Goal: Use online tool/utility: Utilize a website feature to perform a specific function

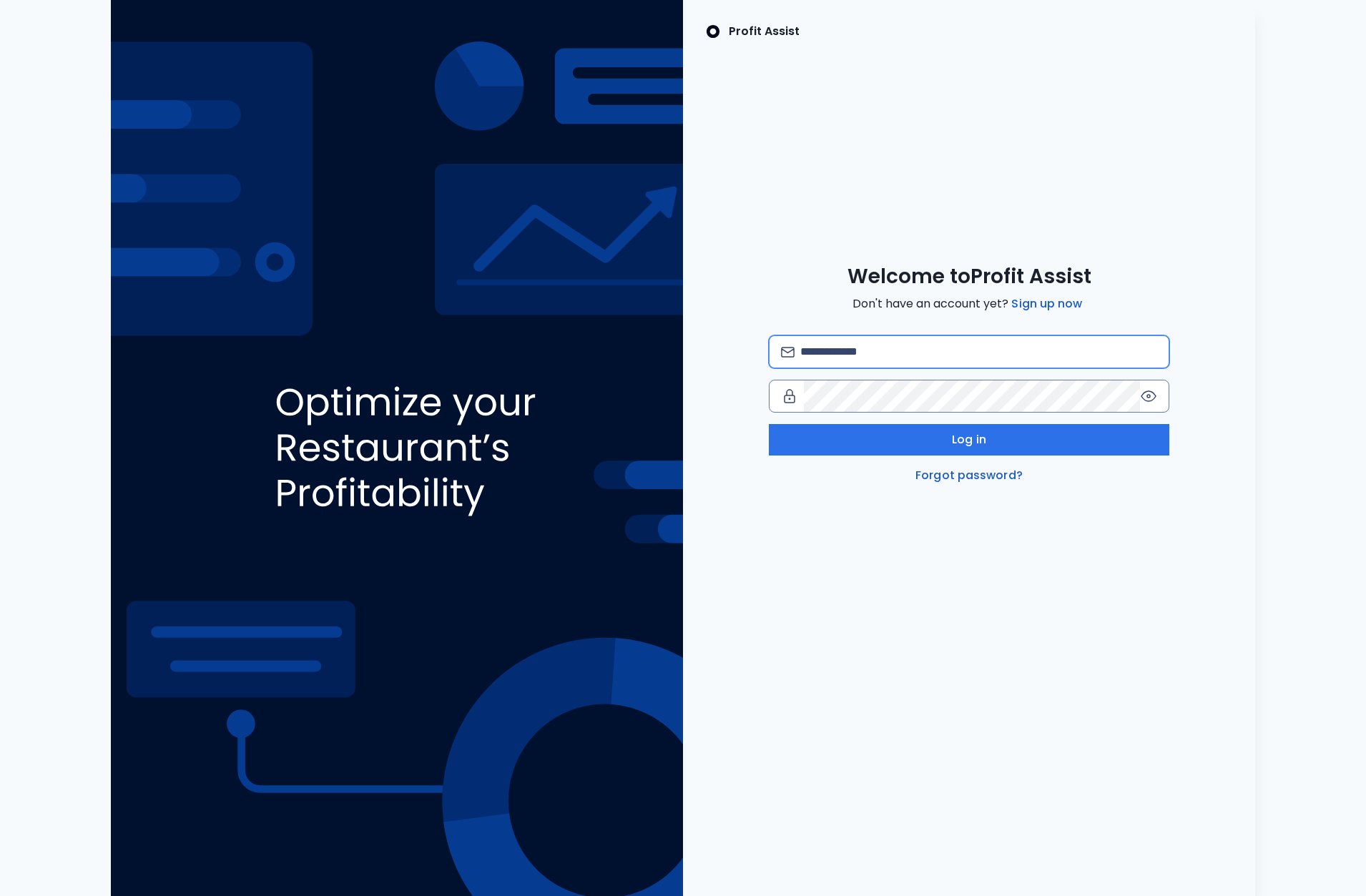
click at [882, 352] on input "email" at bounding box center [979, 351] width 357 height 31
type input "**********"
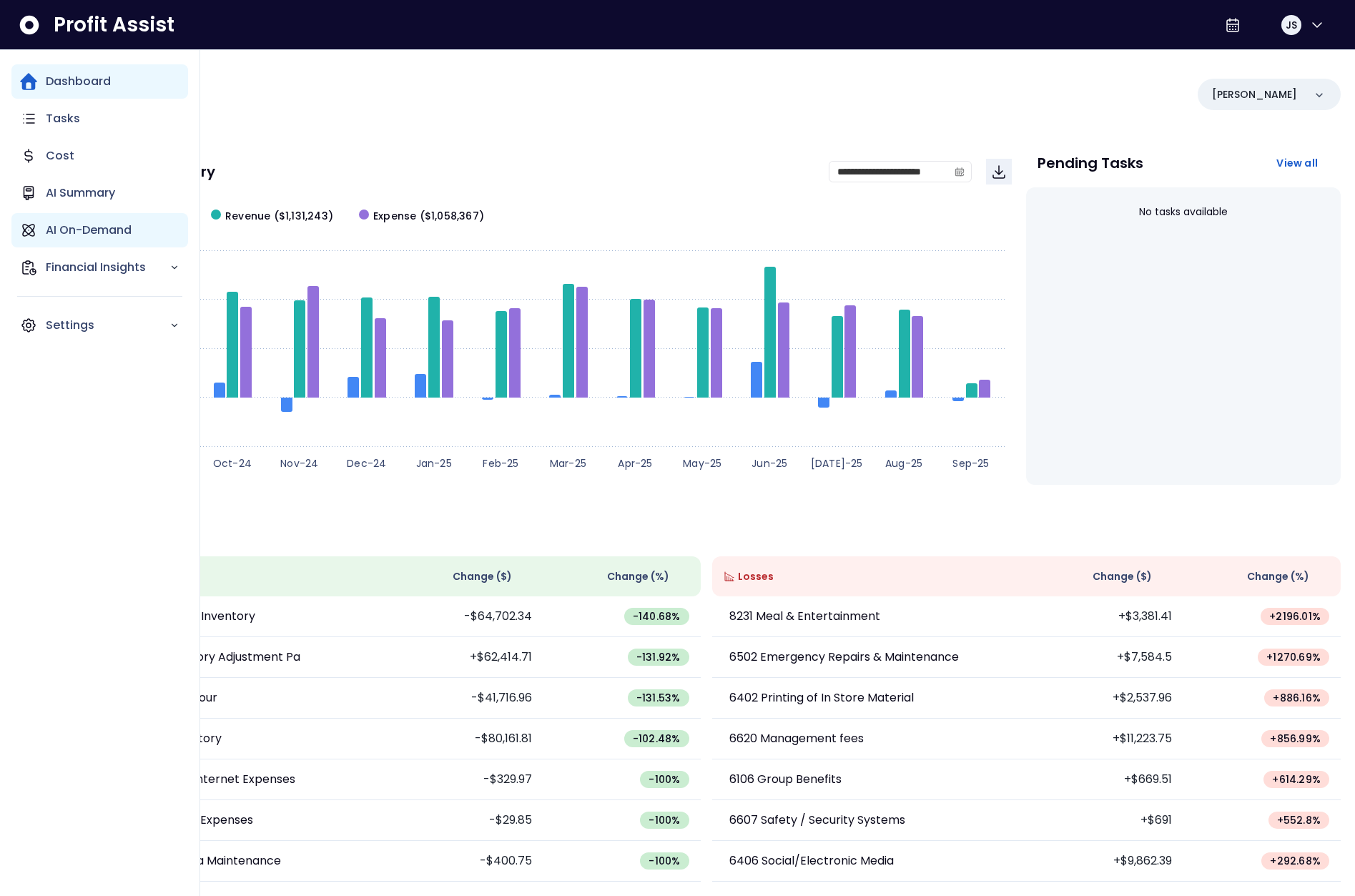
click at [119, 233] on p "AI On-Demand" at bounding box center [89, 230] width 86 height 17
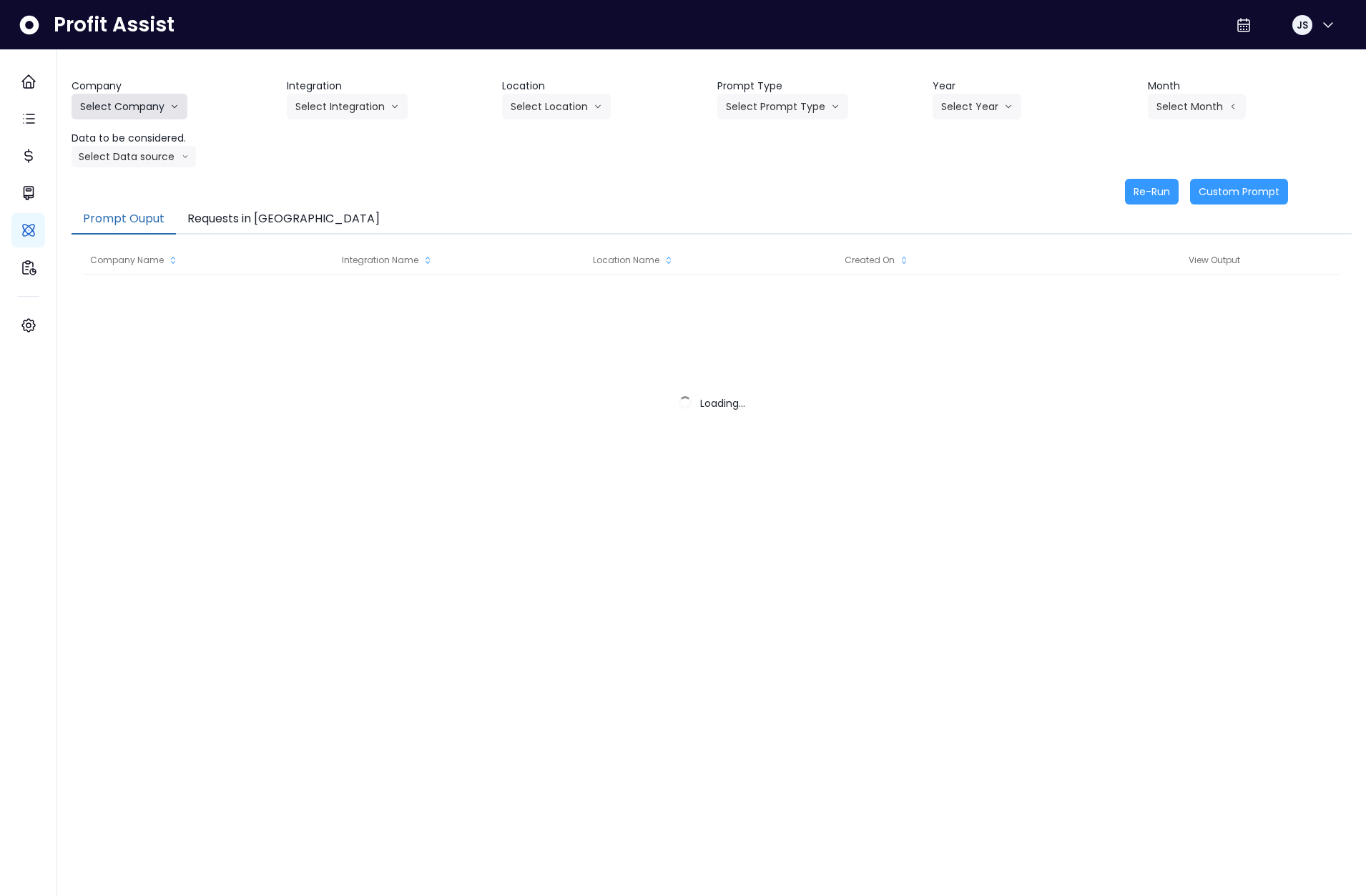
click at [147, 111] on button "Select Company" at bounding box center [130, 106] width 115 height 26
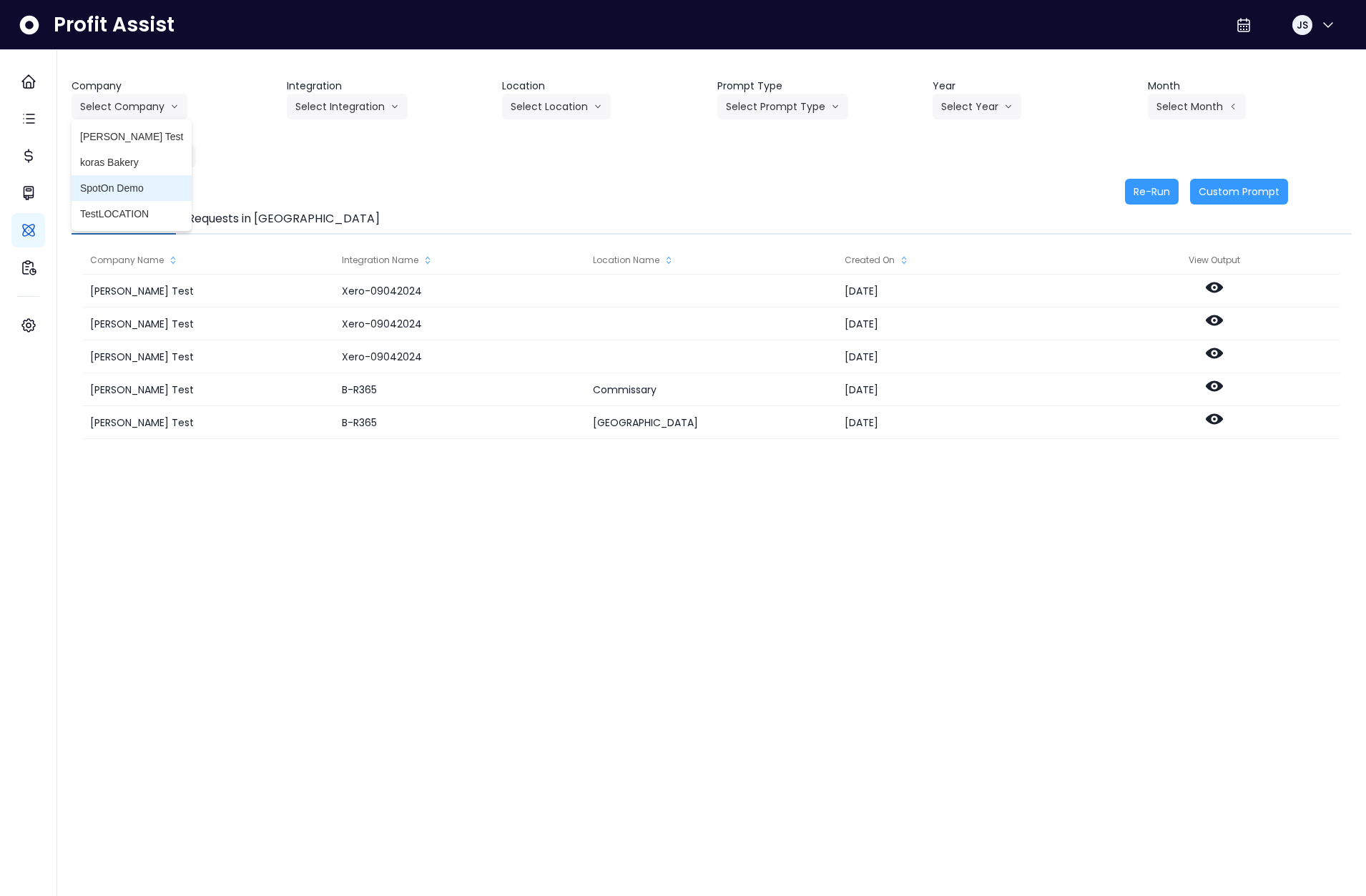
click at [134, 188] on span "SpotOn Demo" at bounding box center [131, 188] width 103 height 14
click at [344, 109] on button "Select Integration" at bounding box center [347, 106] width 121 height 26
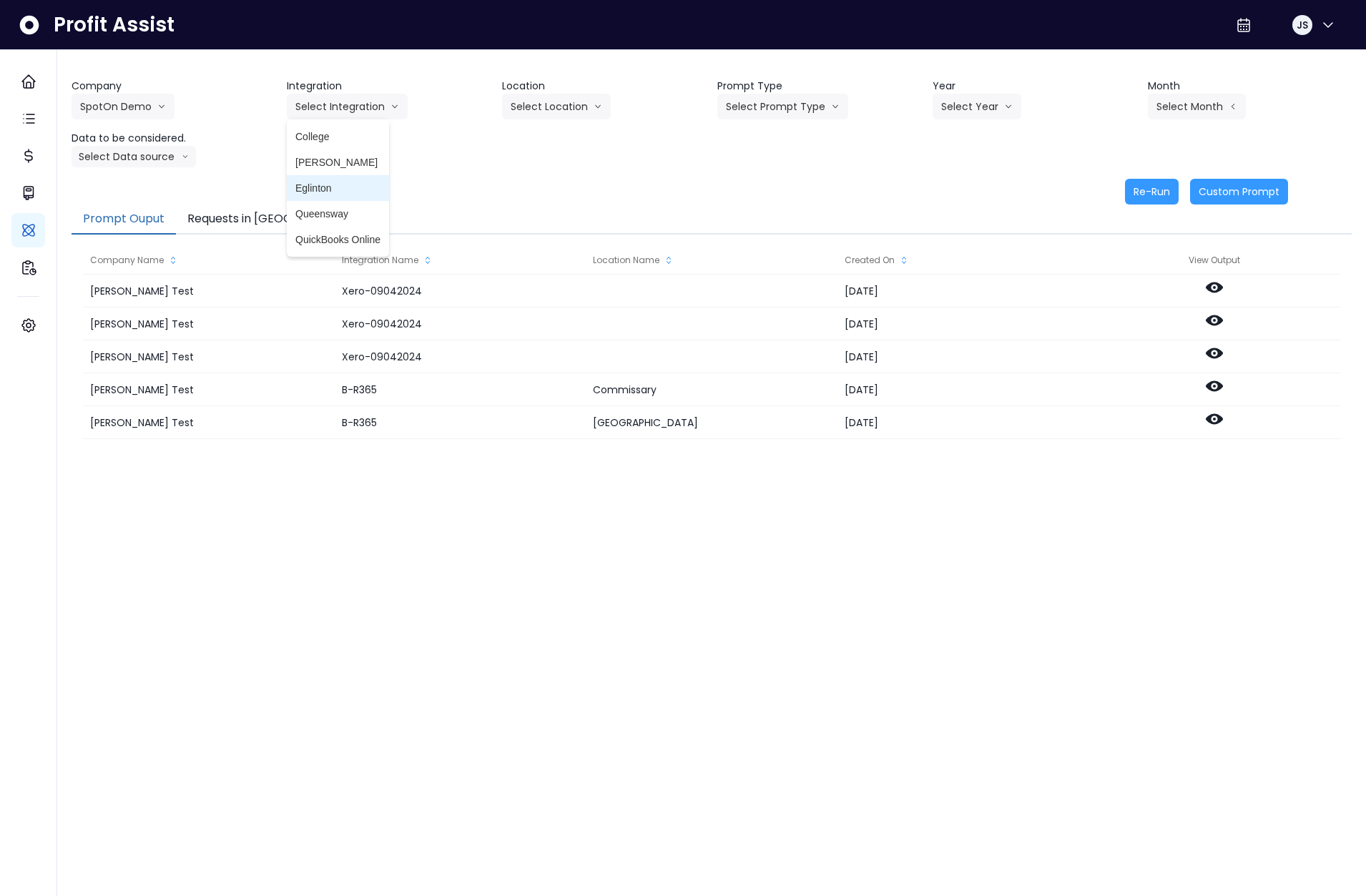
click at [333, 191] on span "Eglinton" at bounding box center [338, 188] width 85 height 14
click at [545, 110] on button "Select Location" at bounding box center [556, 106] width 108 height 26
click at [546, 138] on span "All Locations" at bounding box center [539, 137] width 57 height 14
click at [766, 109] on button "Select Prompt Type" at bounding box center [782, 106] width 131 height 26
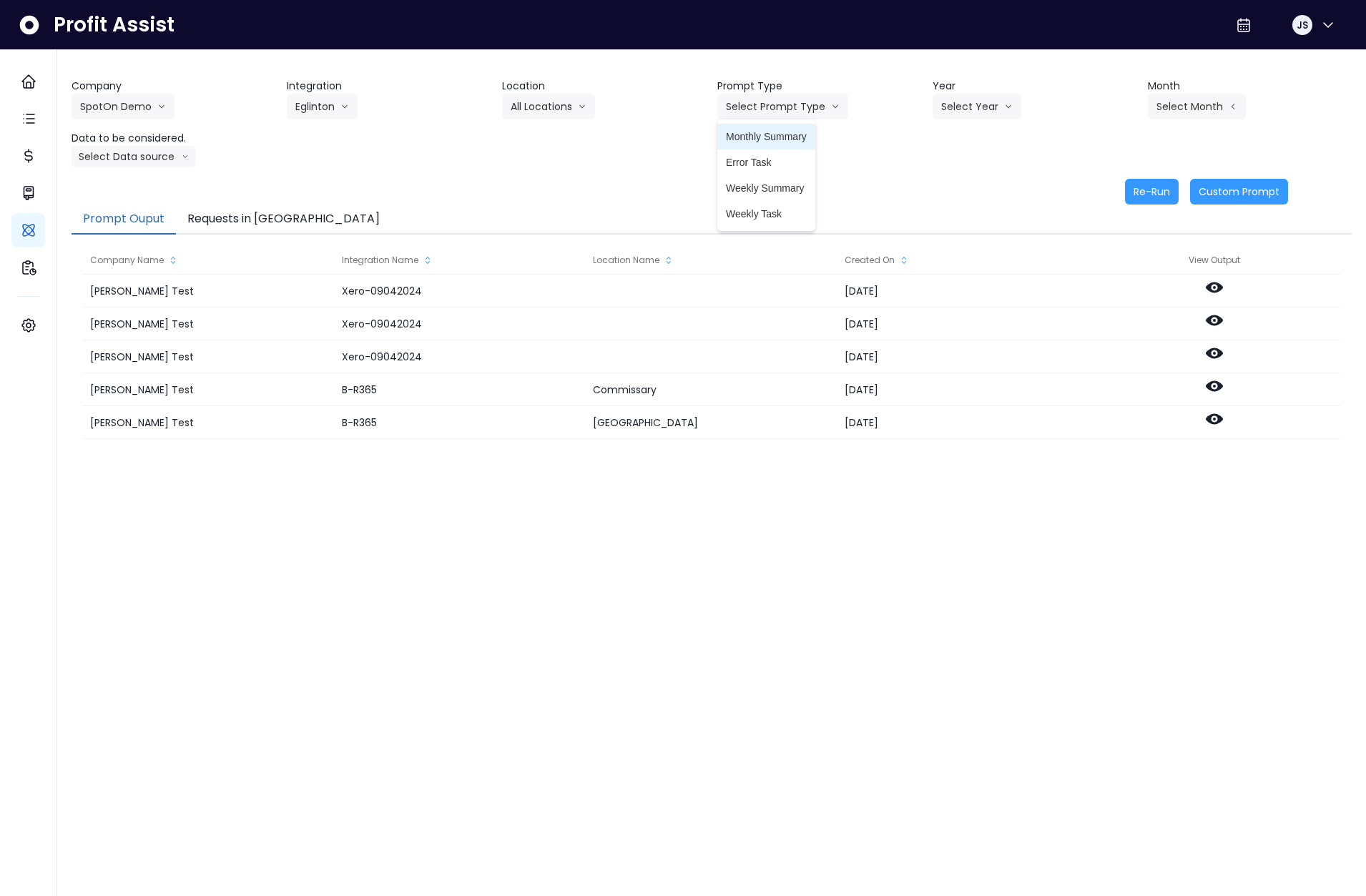
click at [781, 135] on span "Monthly Summary" at bounding box center [766, 137] width 81 height 14
click at [948, 110] on button "Select Year" at bounding box center [977, 106] width 89 height 26
click at [953, 191] on span "2025" at bounding box center [952, 188] width 22 height 14
click at [1194, 103] on button "Select Month" at bounding box center [1196, 106] width 98 height 26
click at [1113, 259] on span "July" at bounding box center [1124, 266] width 28 height 14
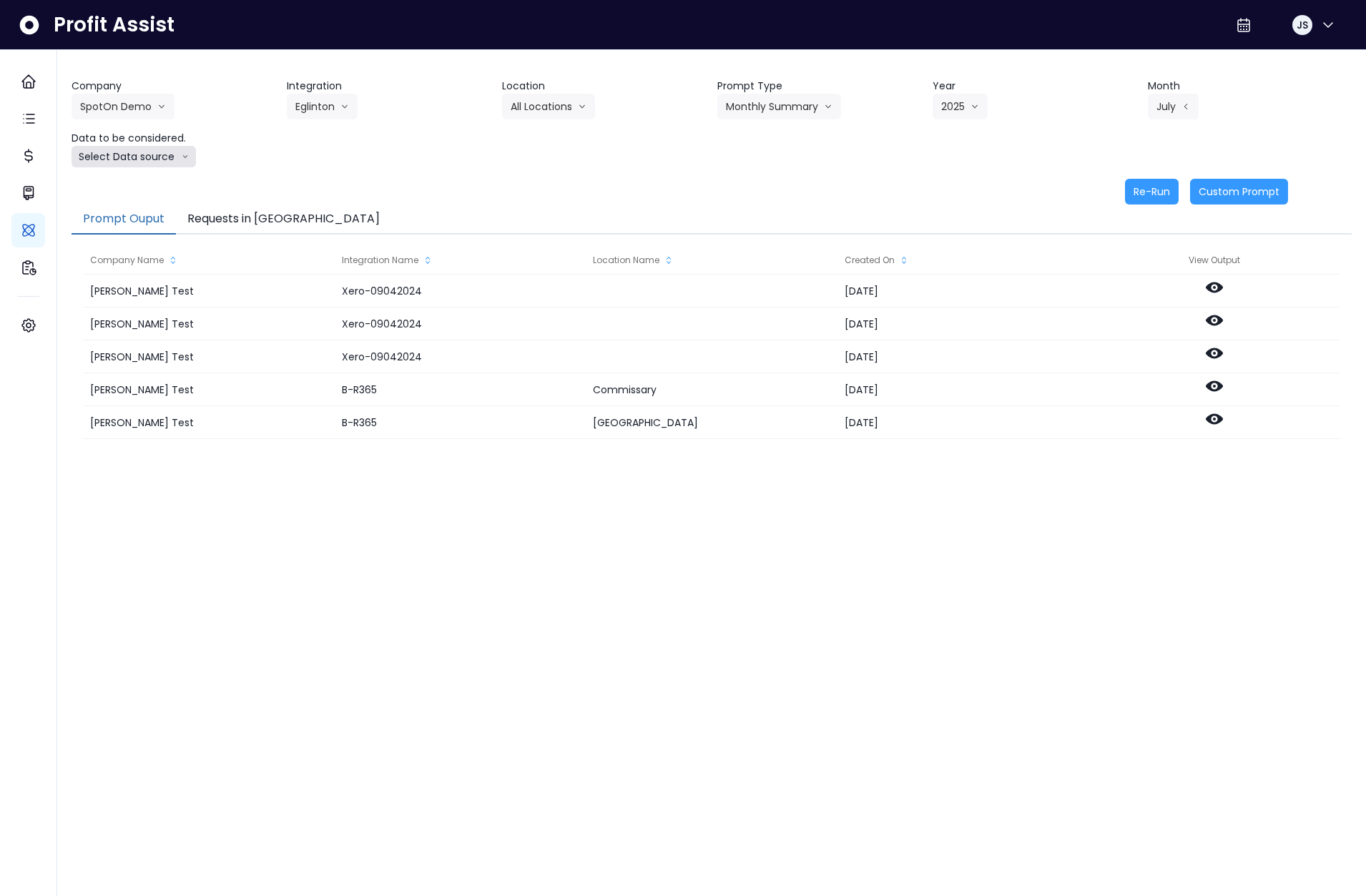
click at [107, 163] on button "Select Data source" at bounding box center [134, 156] width 124 height 21
drag, startPoint x: 119, startPoint y: 196, endPoint x: 126, endPoint y: 208, distance: 13.9
click at [123, 204] on ul "Comparison overtime Location Analysis" at bounding box center [128, 197] width 112 height 60
click at [126, 208] on span "Location Analysis" at bounding box center [127, 210] width 95 height 14
click at [1165, 197] on button "Re-Run" at bounding box center [1152, 191] width 53 height 26
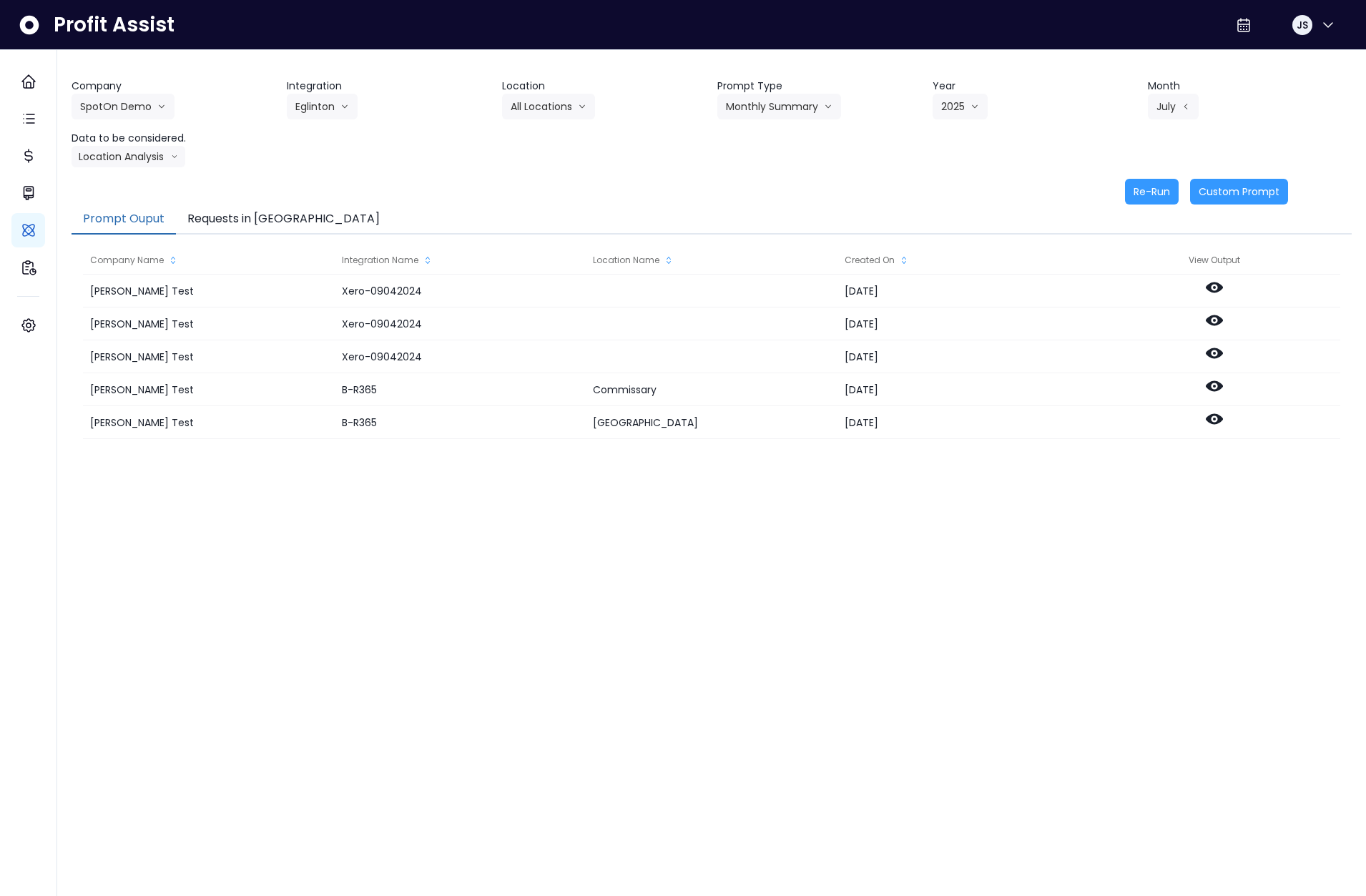
click at [314, 218] on div "Prompt Ouput Requests in Queue" at bounding box center [711, 219] width 1280 height 30
click at [277, 218] on button "Requests in [GEOGRAPHIC_DATA]" at bounding box center [283, 219] width 215 height 30
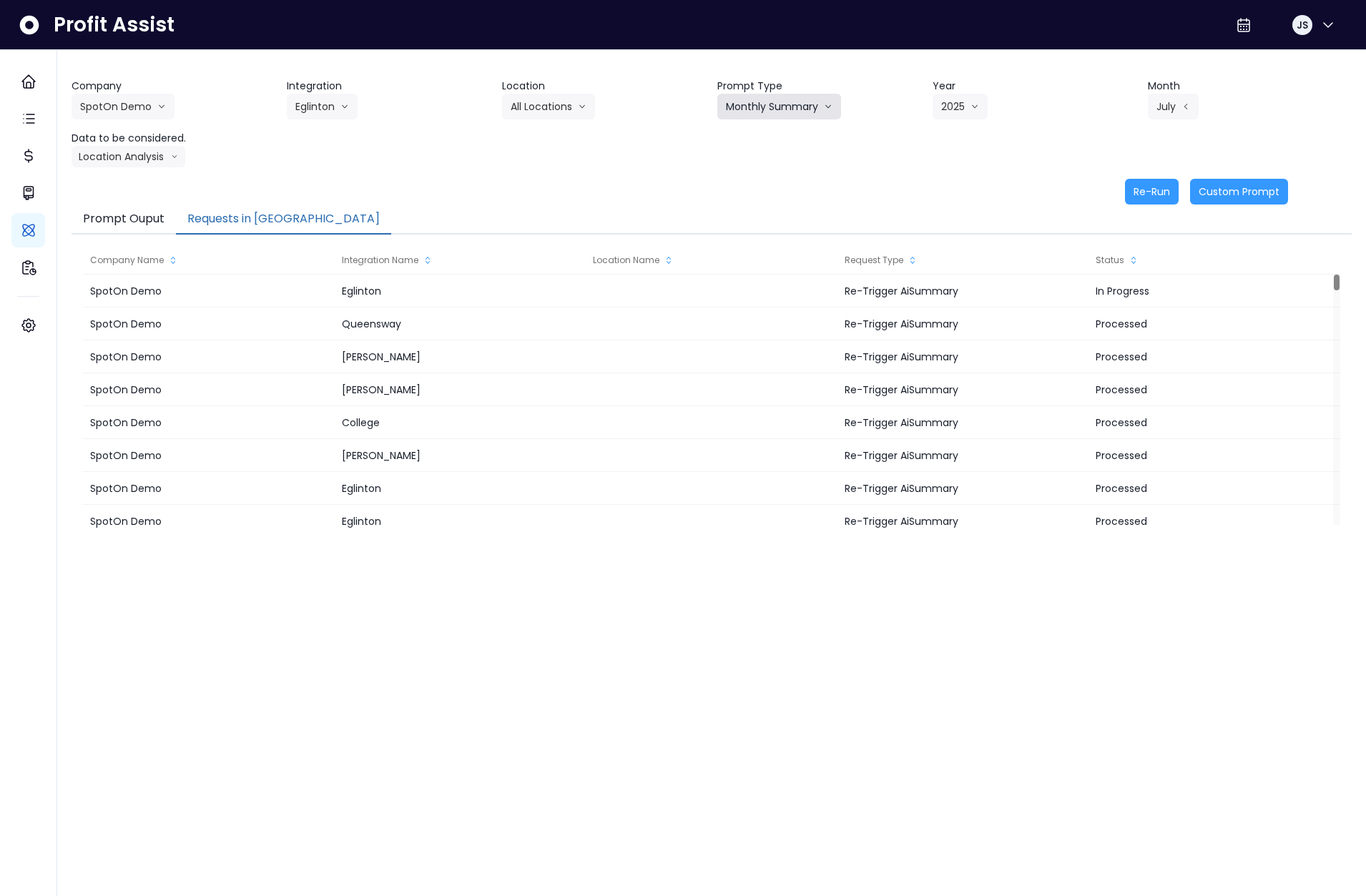
click at [751, 98] on button "Monthly Summary" at bounding box center [779, 106] width 123 height 26
click at [758, 165] on span "Error Task" at bounding box center [766, 163] width 81 height 14
click at [1164, 191] on button "Re-Run" at bounding box center [1152, 191] width 53 height 26
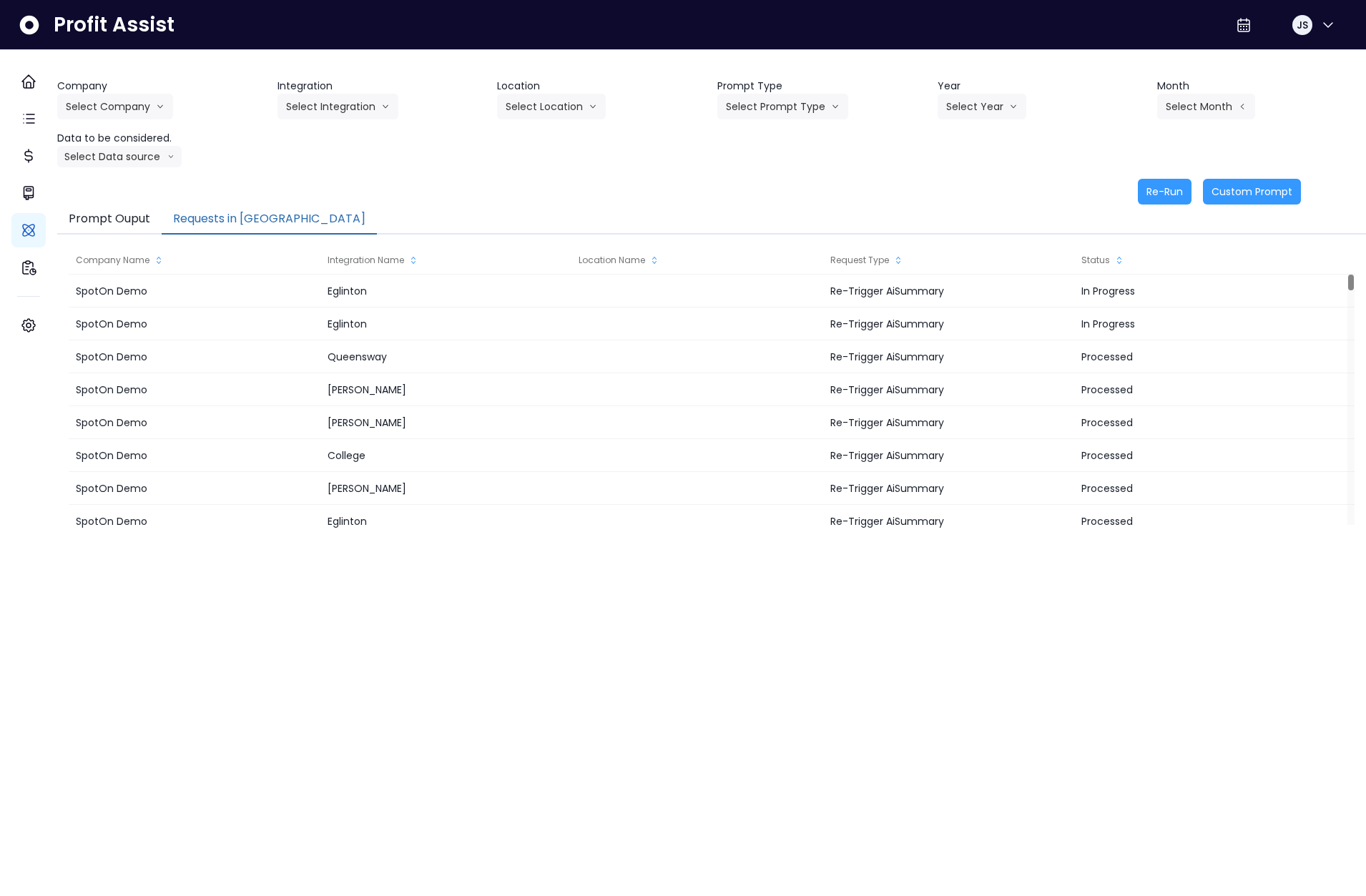
click at [242, 211] on button "Requests in [GEOGRAPHIC_DATA]" at bounding box center [269, 219] width 215 height 30
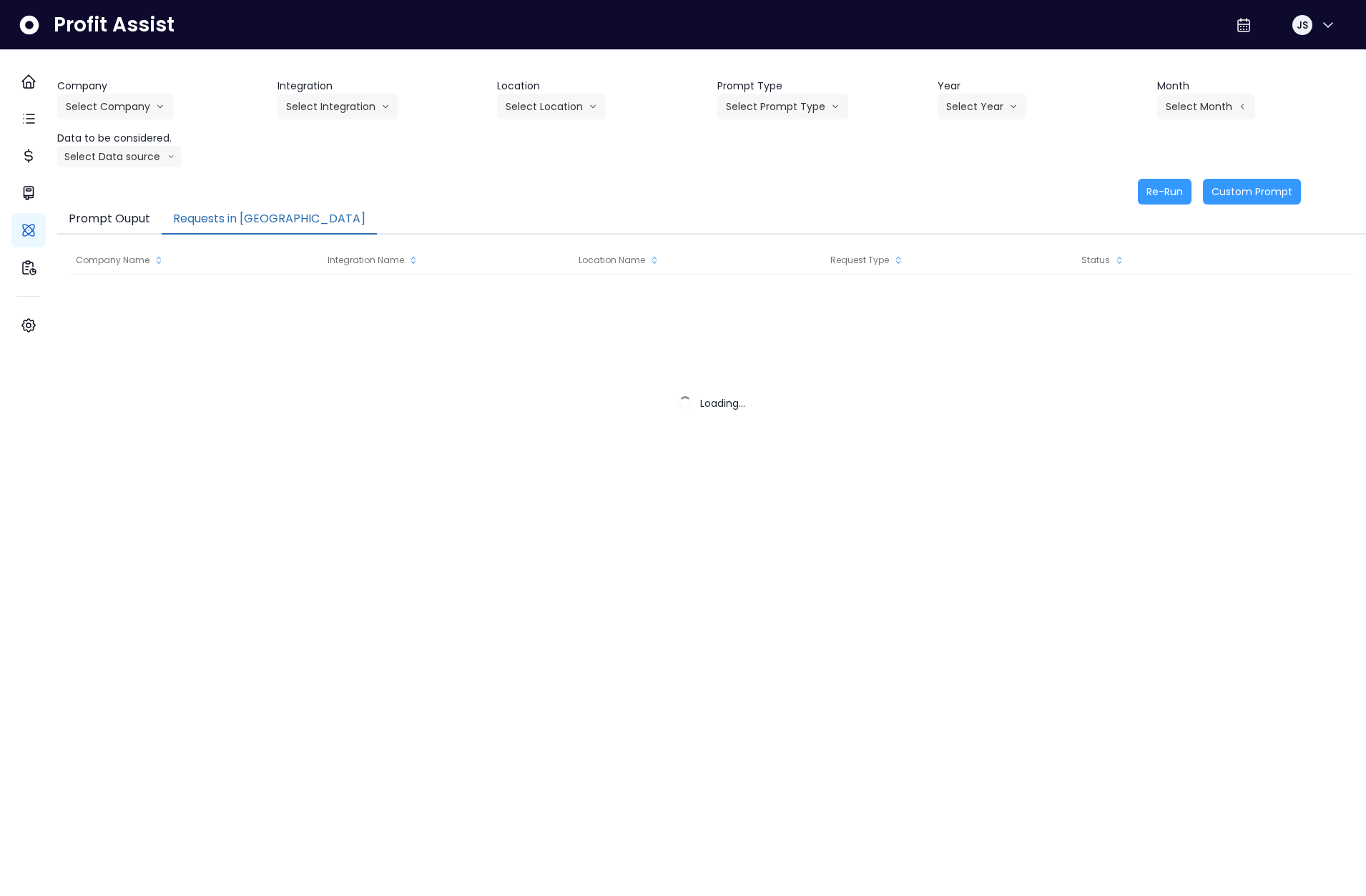
click at [244, 218] on button "Requests in [GEOGRAPHIC_DATA]" at bounding box center [269, 219] width 215 height 30
